Goal: Use online tool/utility: Use online tool/utility

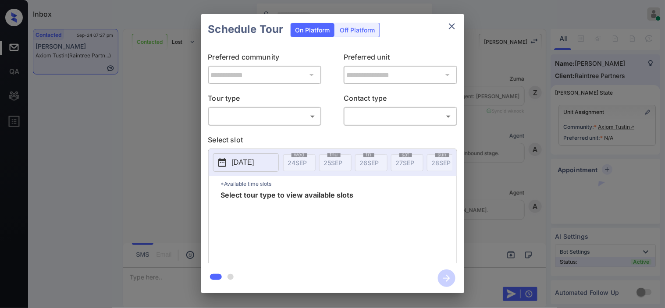
scroll to position [413, 0]
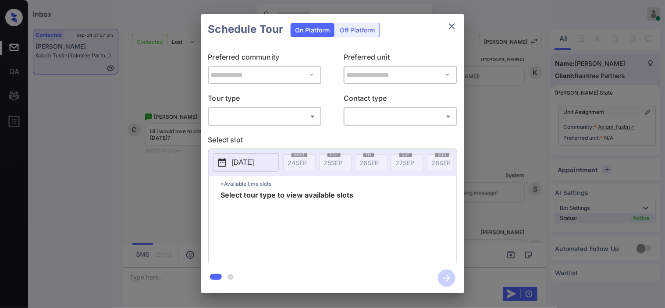
click at [285, 118] on body "Inbox Kristine Capara Online Set yourself offline Set yourself on break Profile…" at bounding box center [332, 154] width 665 height 308
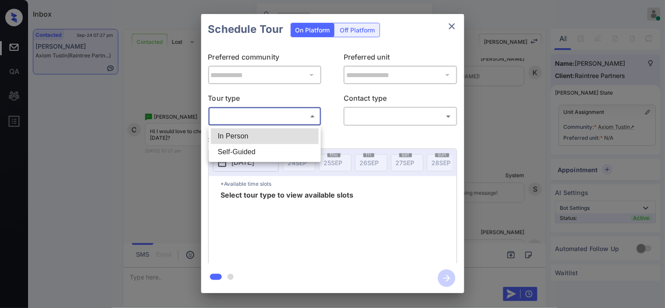
click at [282, 134] on li "In Person" at bounding box center [265, 136] width 108 height 16
type input "********"
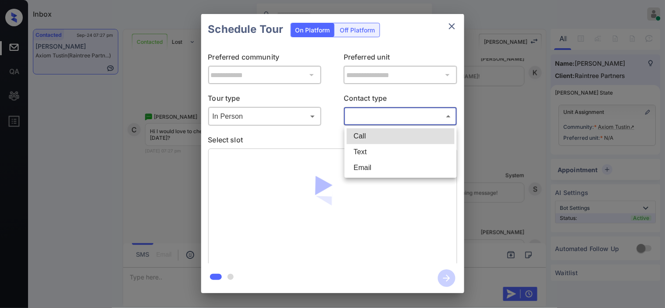
click at [368, 121] on body "Inbox Kristine Capara Online Set yourself offline Set yourself on break Profile…" at bounding box center [332, 154] width 665 height 308
click at [373, 151] on li "Text" at bounding box center [401, 152] width 108 height 16
type input "****"
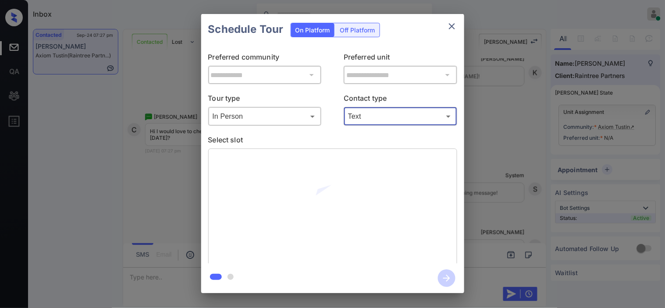
click at [453, 27] on icon "close" at bounding box center [452, 26] width 6 height 6
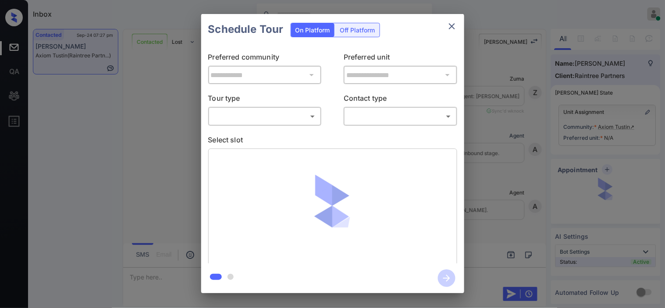
scroll to position [510, 0]
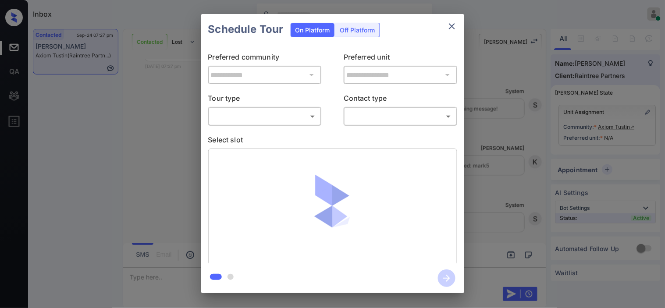
click at [264, 120] on body "Inbox [PERSON_NAME] Online Set yourself offline Set yourself on break Profile S…" at bounding box center [332, 154] width 665 height 308
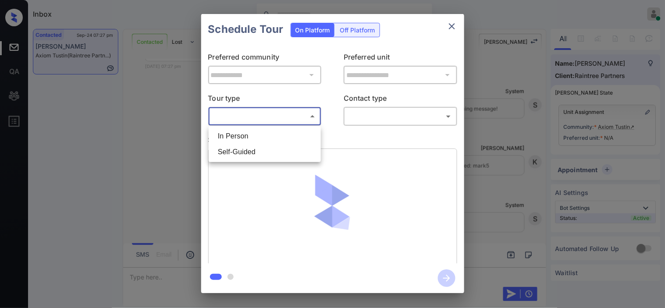
click at [260, 139] on li "In Person" at bounding box center [265, 136] width 108 height 16
type input "********"
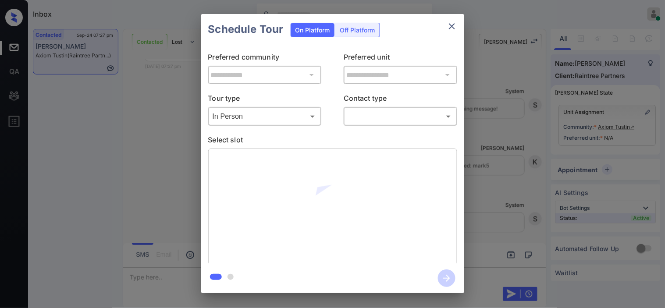
click at [161, 143] on div "**********" at bounding box center [332, 153] width 665 height 307
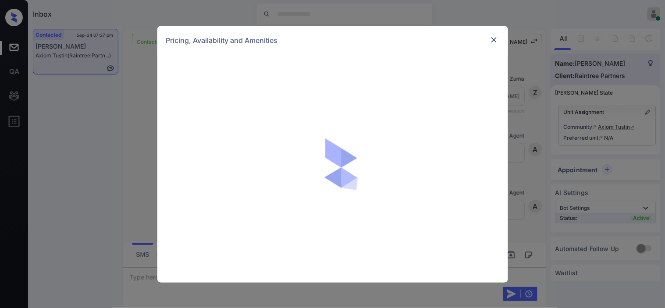
scroll to position [364, 0]
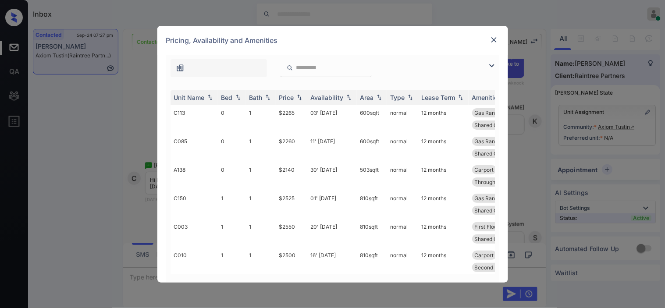
click at [491, 68] on img at bounding box center [492, 66] width 11 height 11
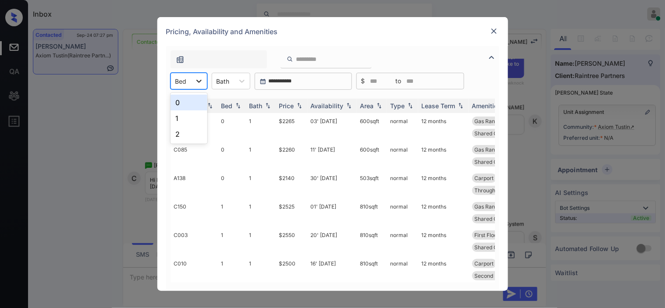
click at [192, 84] on div at bounding box center [199, 81] width 16 height 16
click at [192, 108] on div "0" at bounding box center [189, 103] width 37 height 16
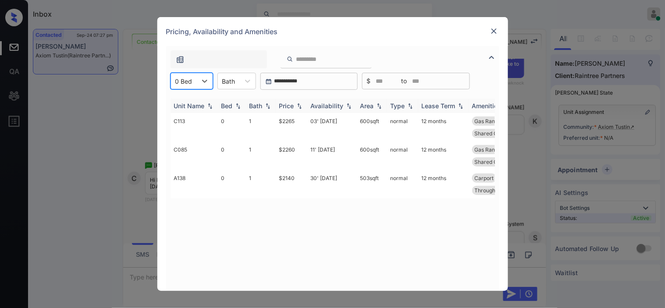
click at [295, 107] on div "Price" at bounding box center [291, 105] width 25 height 7
drag, startPoint x: 281, startPoint y: 153, endPoint x: 304, endPoint y: 153, distance: 23.7
click at [304, 153] on td "$2260" at bounding box center [292, 156] width 32 height 29
copy td "$2260"
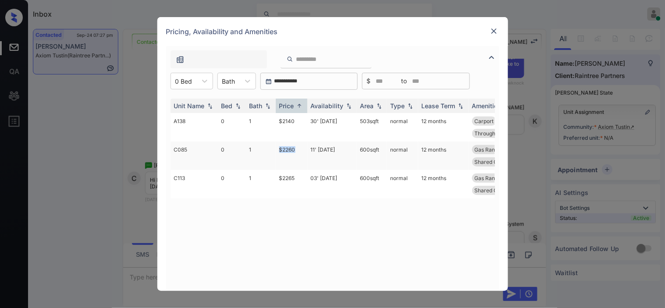
click at [284, 150] on td "$2260" at bounding box center [292, 156] width 32 height 29
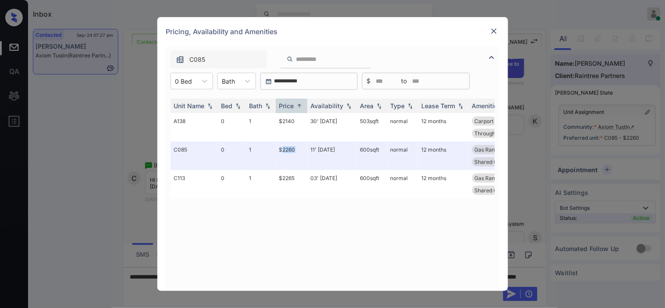
click at [493, 29] on img at bounding box center [494, 31] width 9 height 9
